Goal: Task Accomplishment & Management: Use online tool/utility

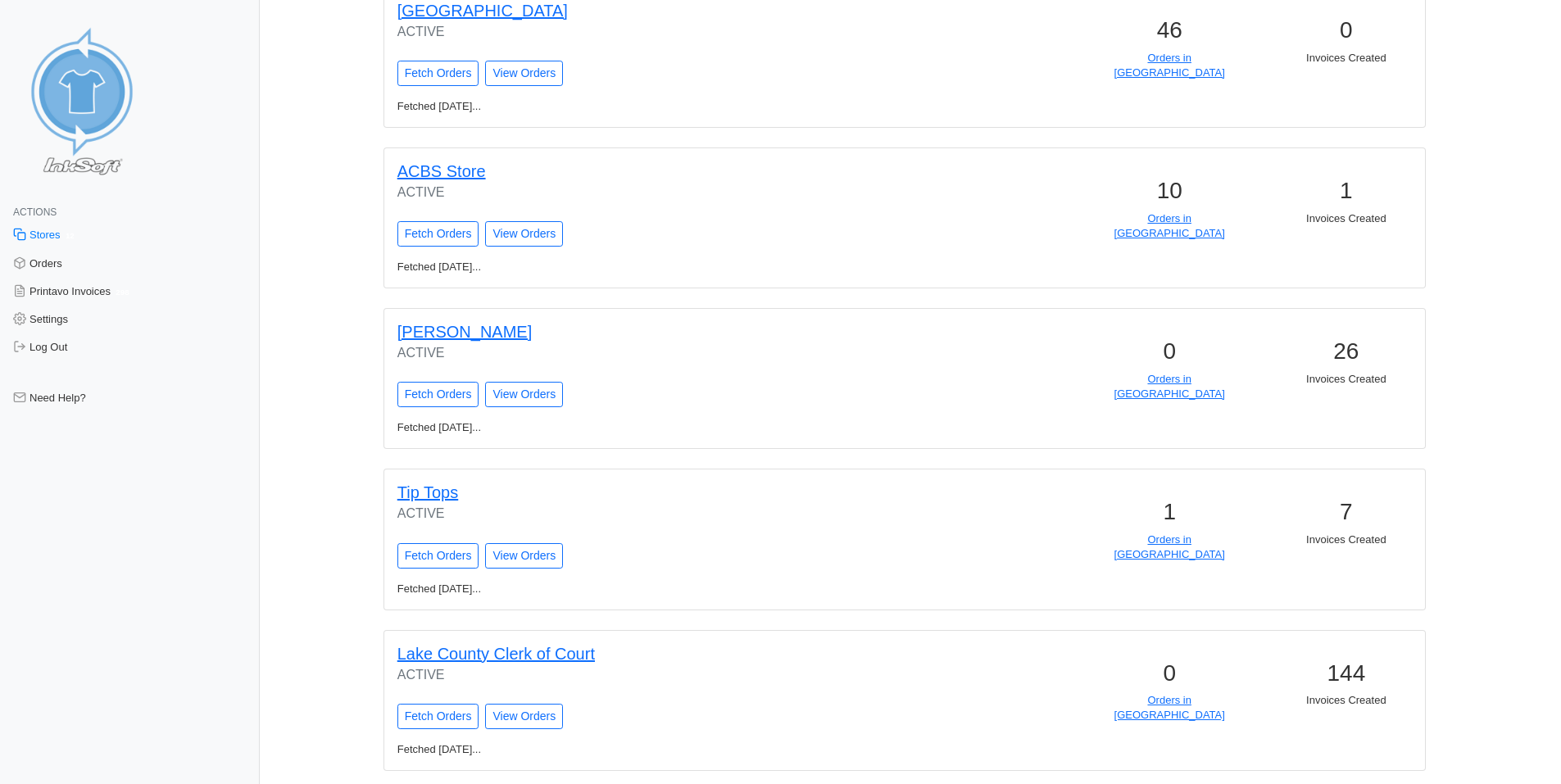
scroll to position [1359, 0]
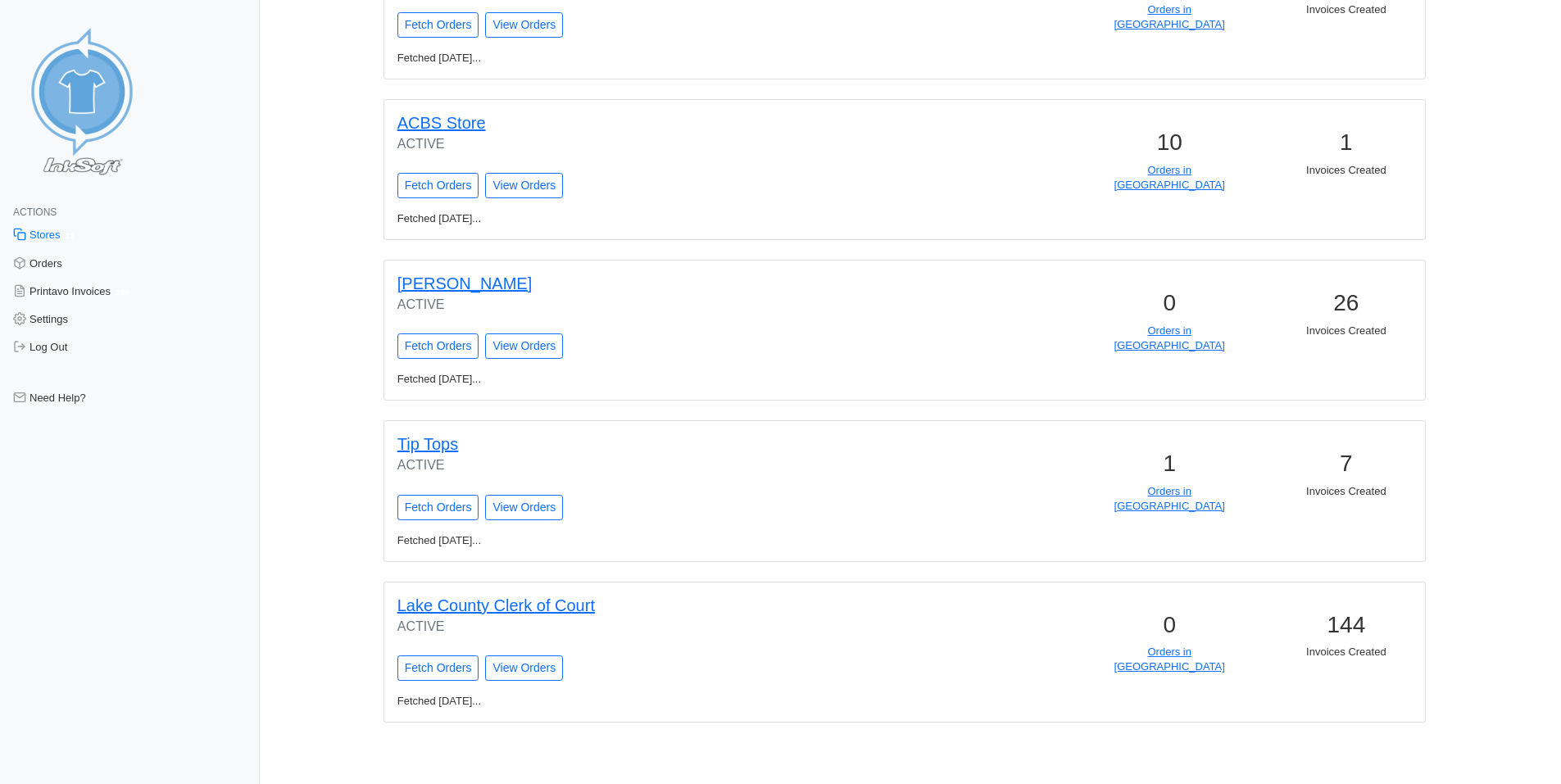
click at [440, 681] on div "Lake County Clerk of Court ACTIVE Fetch Orders View Orders" at bounding box center [639, 638] width 511 height 112
click at [447, 663] on input "Fetch Orders" at bounding box center [438, 668] width 82 height 25
type input "Fetching Orders..."
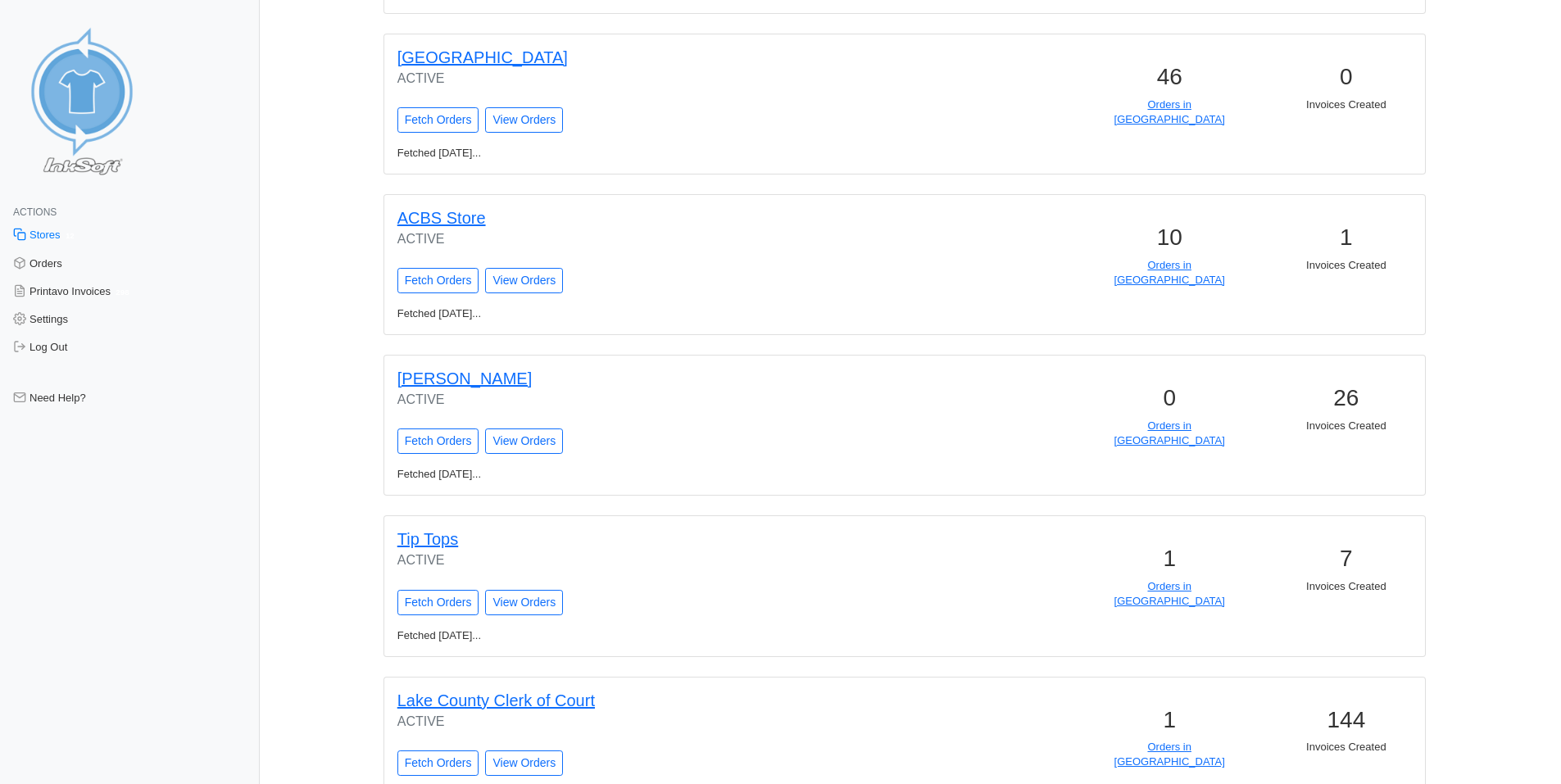
scroll to position [1415, 0]
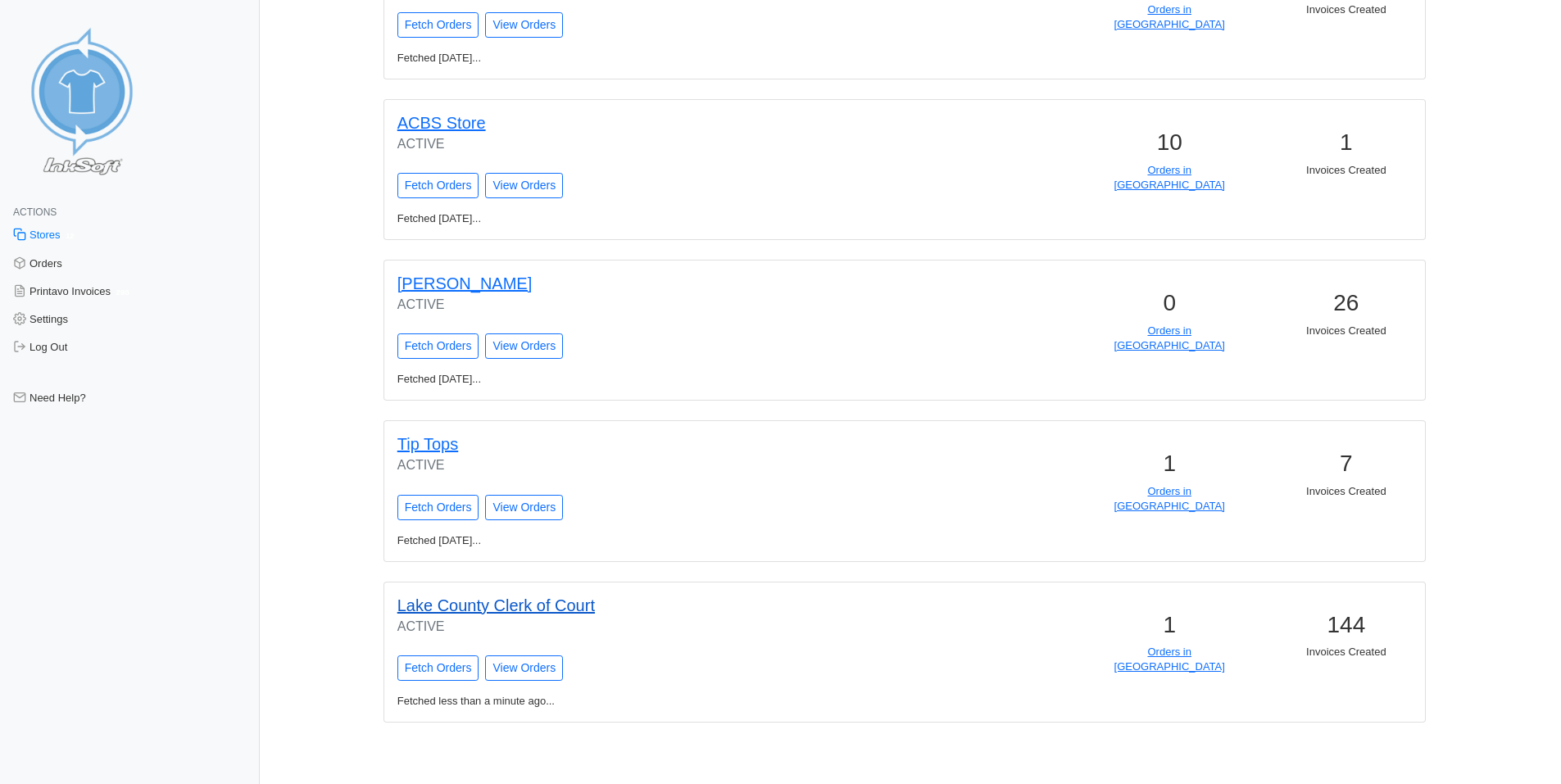
click at [595, 609] on link "Lake County Clerk of Court" at bounding box center [496, 605] width 197 height 18
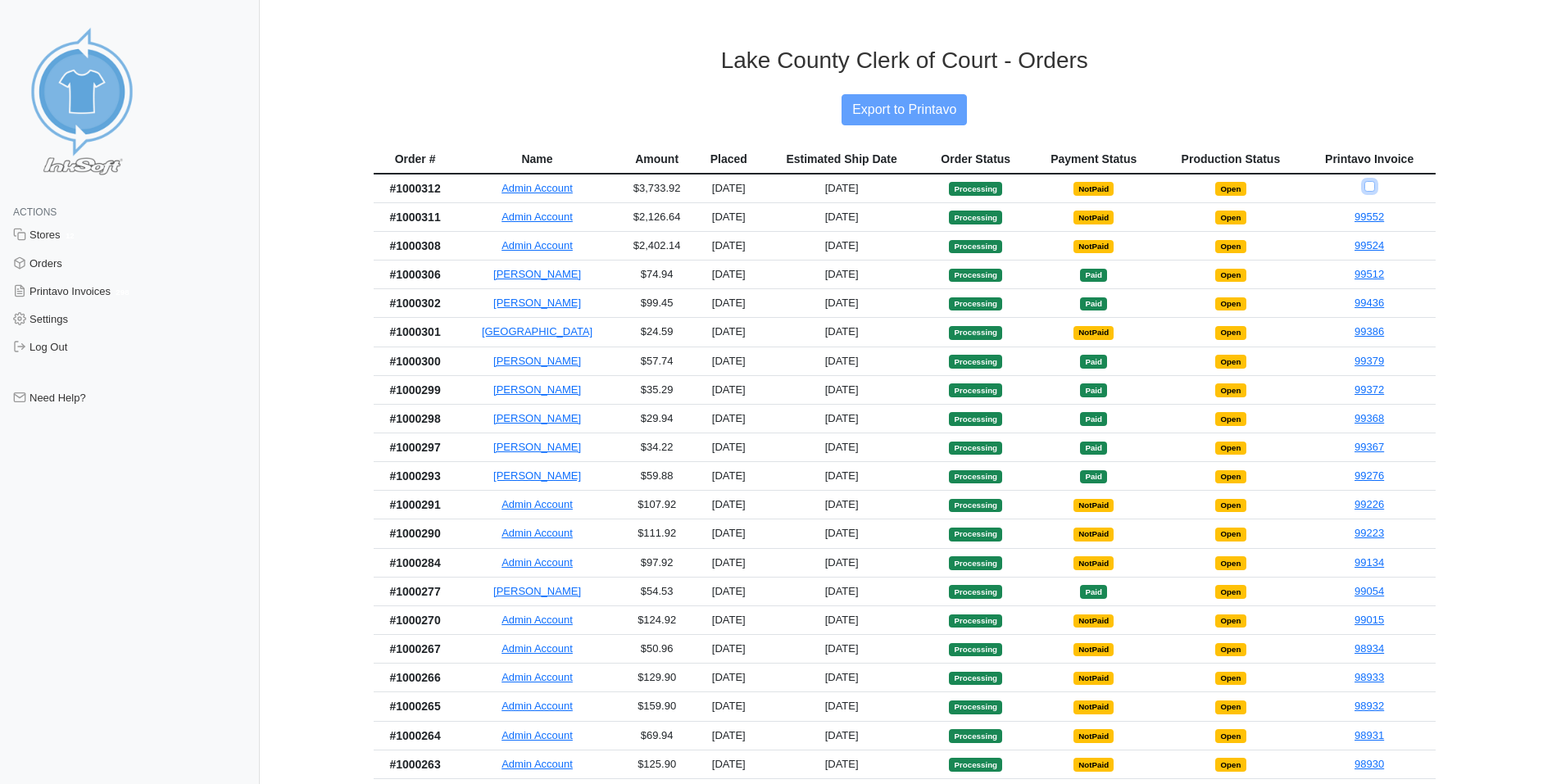
click at [1367, 186] on input "Checkbox for selecting orders for invoice" at bounding box center [1370, 187] width 11 height 11
checkbox input "true"
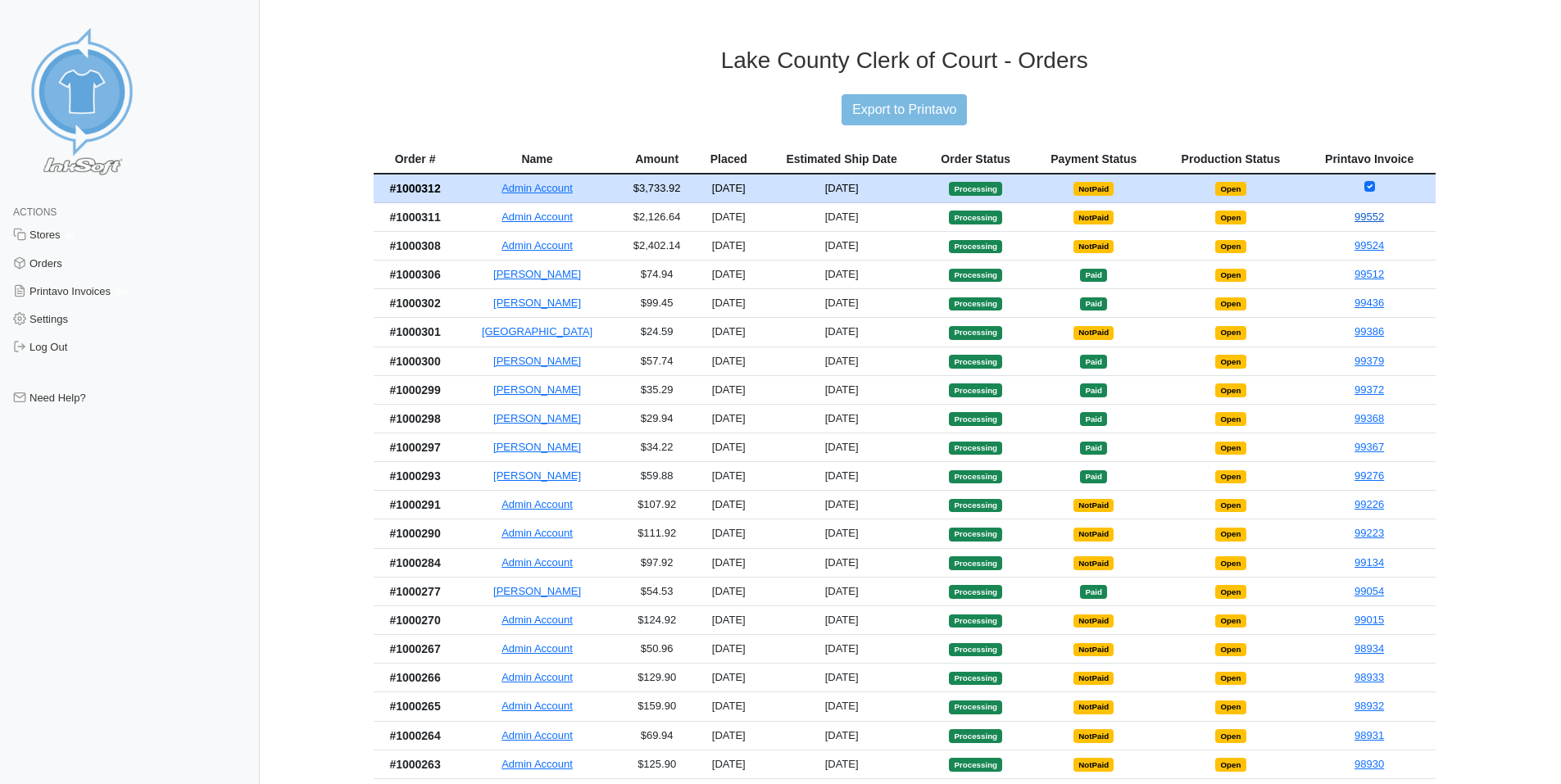
click at [1372, 220] on link "99552" at bounding box center [1369, 217] width 29 height 13
click at [906, 113] on input "Export to Printavo" at bounding box center [904, 110] width 125 height 31
type input "Exporting to Printavo..."
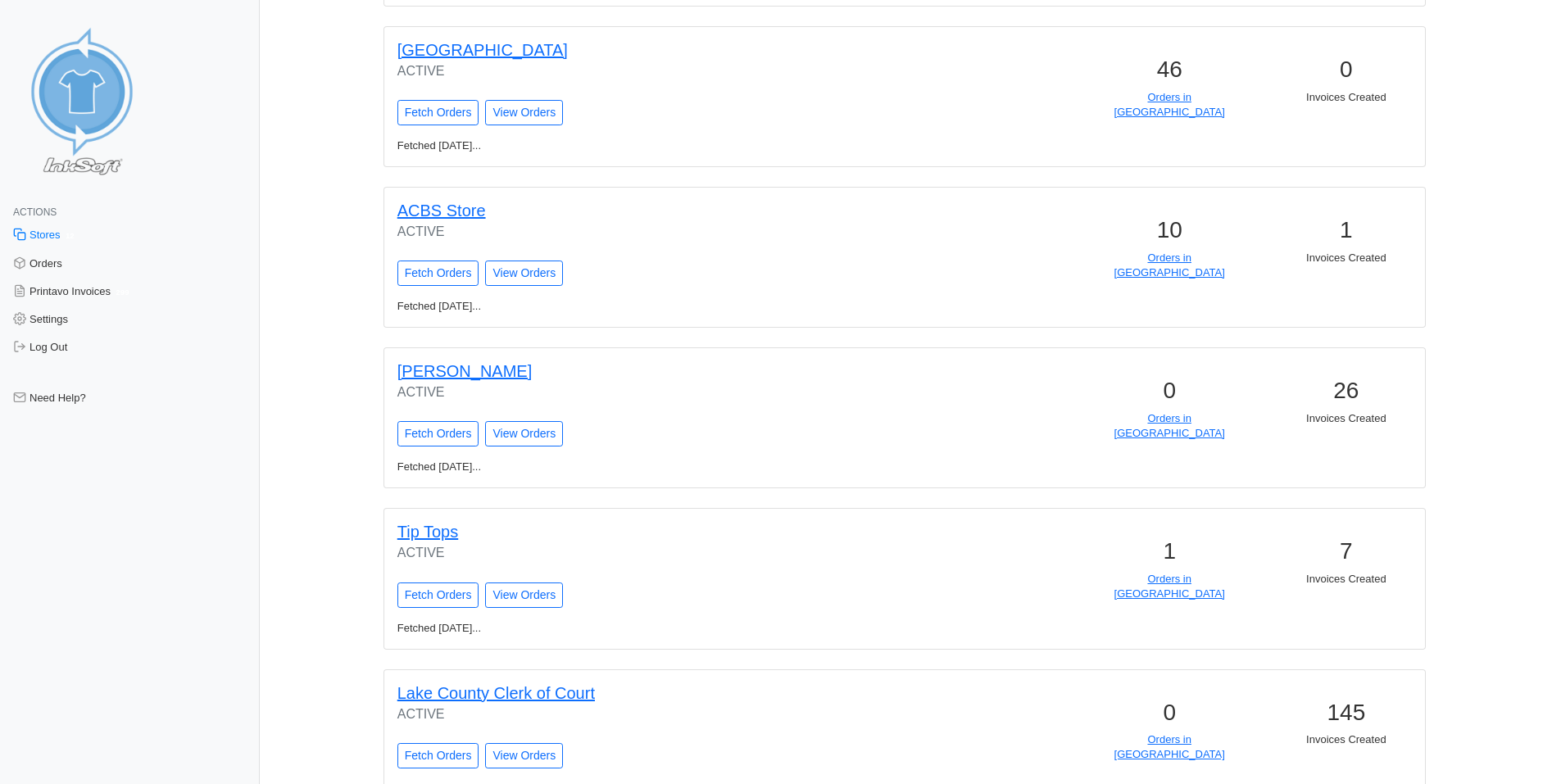
scroll to position [1359, 0]
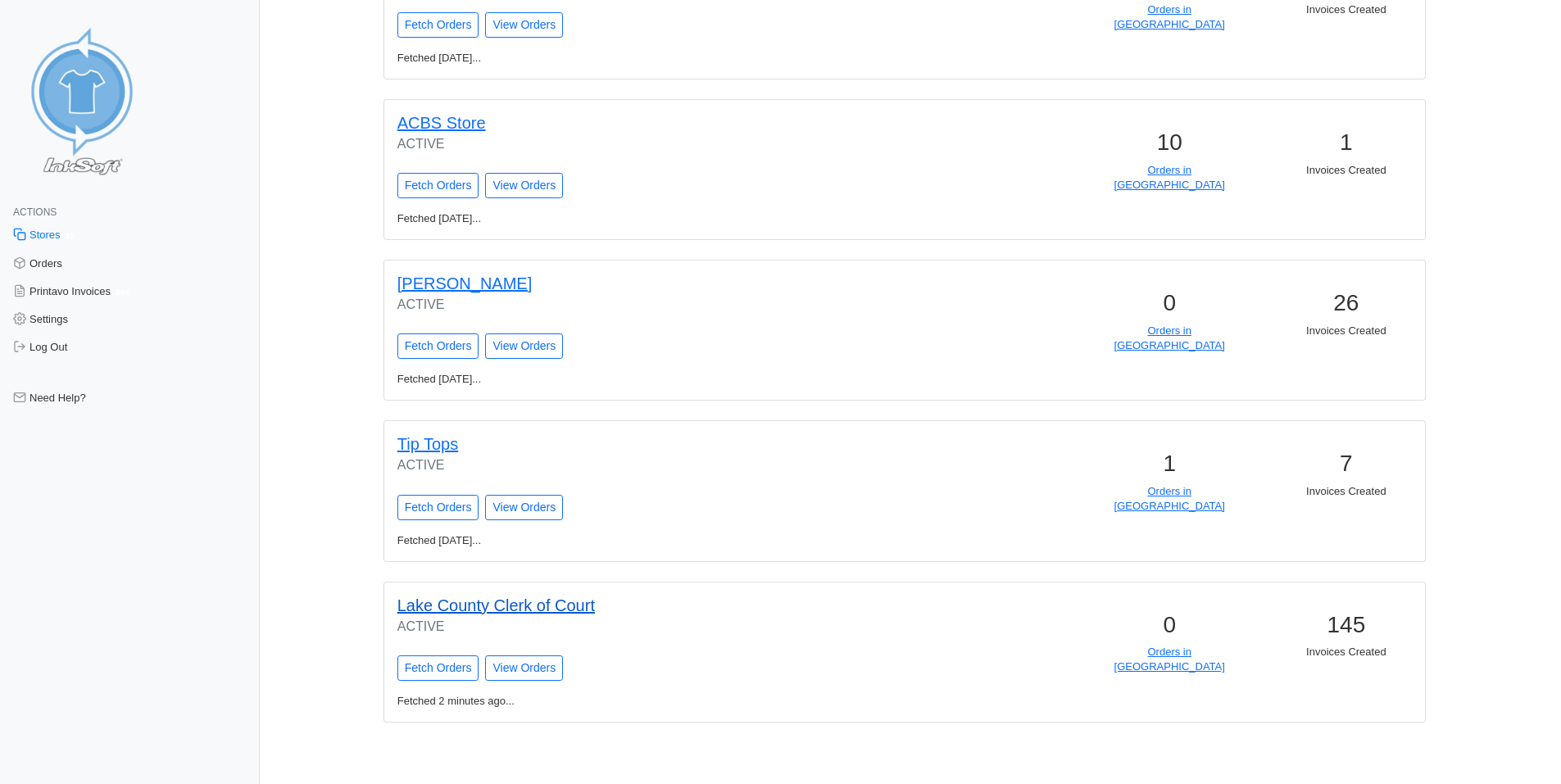
click at [530, 612] on link "Lake County Clerk of Court" at bounding box center [496, 605] width 197 height 18
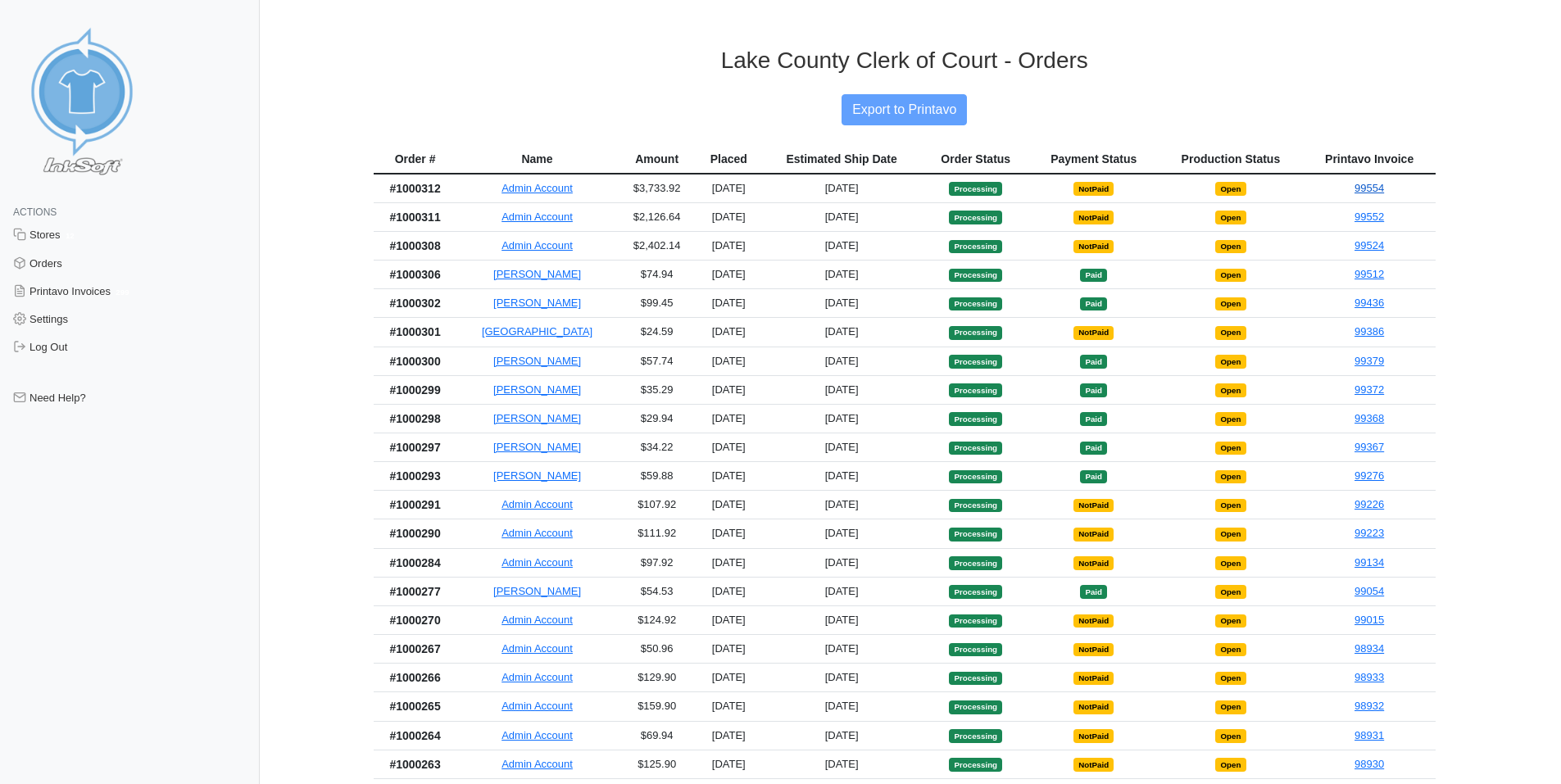
click at [1366, 192] on link "99554" at bounding box center [1369, 188] width 29 height 13
click at [1370, 246] on link "99524" at bounding box center [1369, 246] width 29 height 13
click at [1374, 219] on link "99552" at bounding box center [1369, 217] width 29 height 13
